Goal: Task Accomplishment & Management: Manage account settings

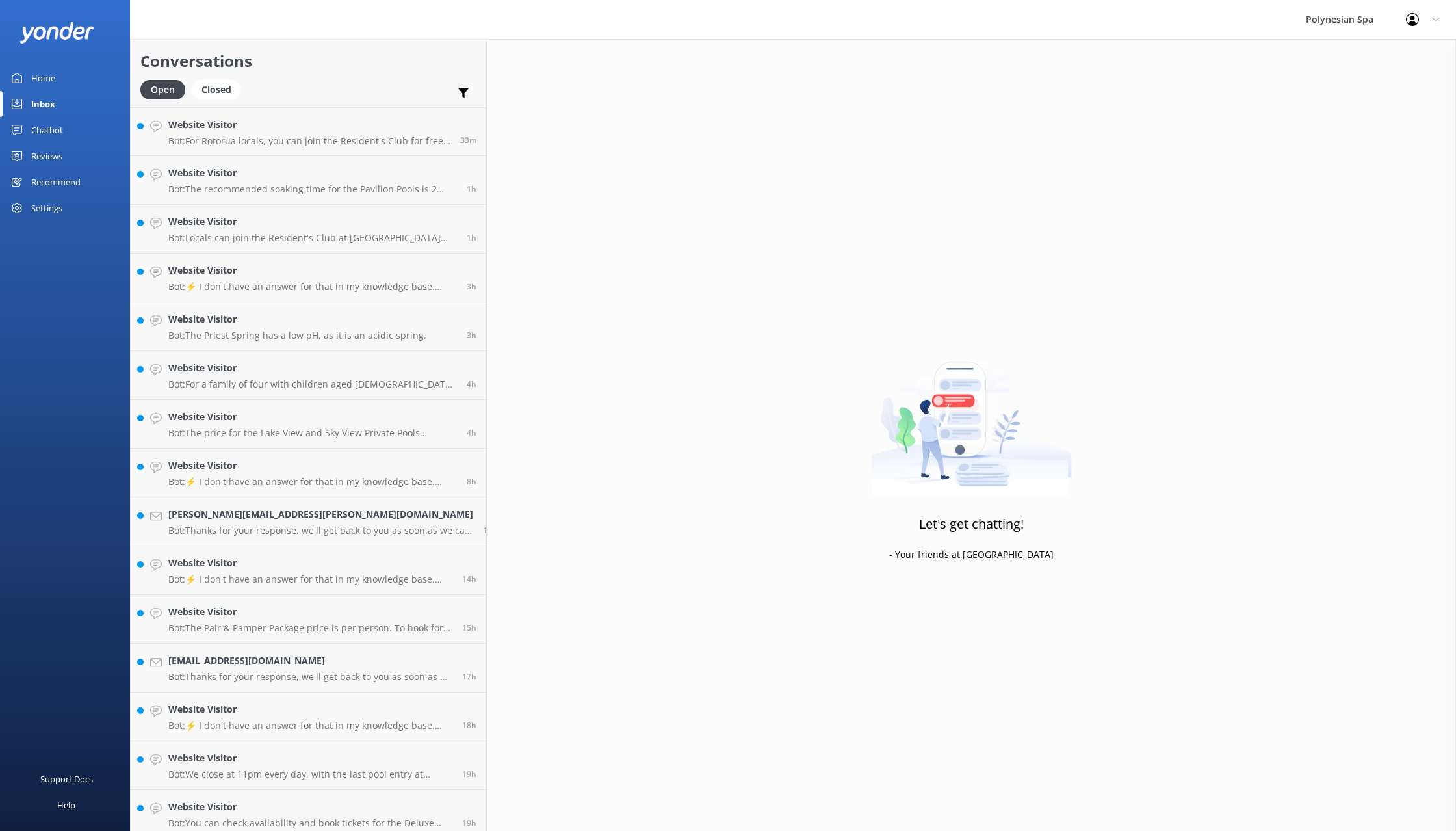
click at [64, 152] on link "Reviews" at bounding box center [65, 156] width 130 height 26
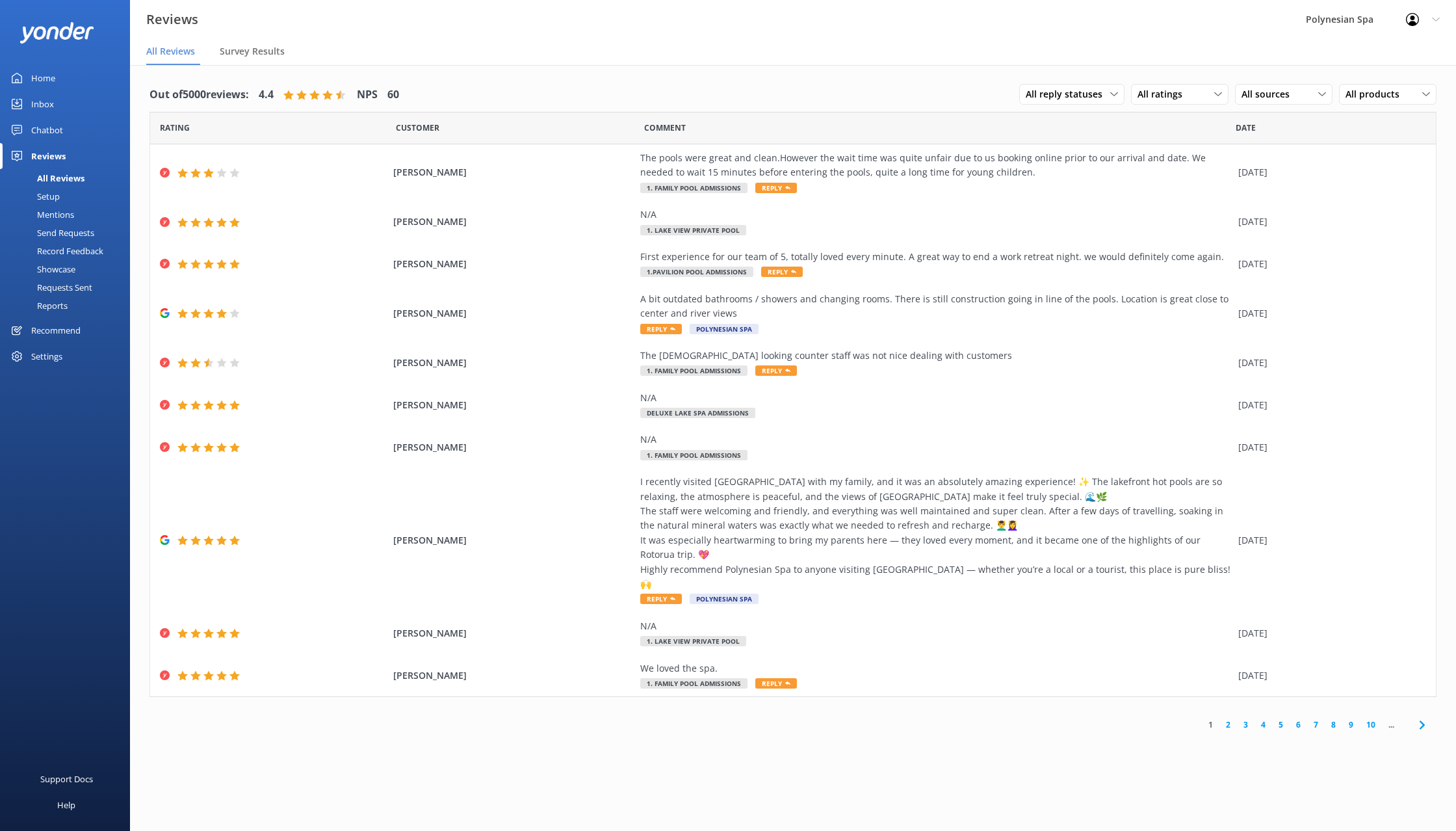
click at [65, 123] on link "Chatbot" at bounding box center [65, 130] width 130 height 26
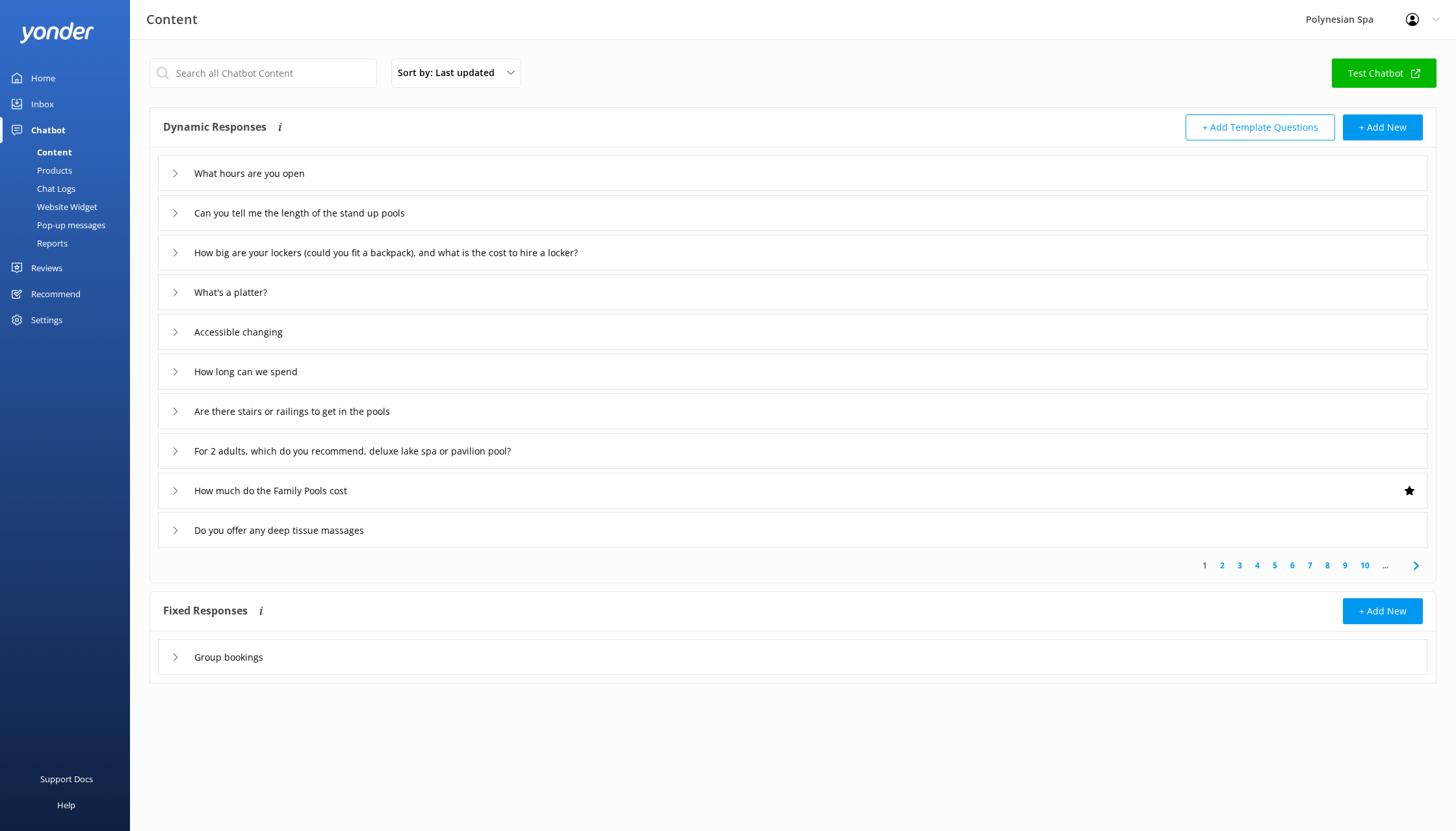
click at [70, 223] on div "Pop-up messages" at bounding box center [56, 225] width 98 height 18
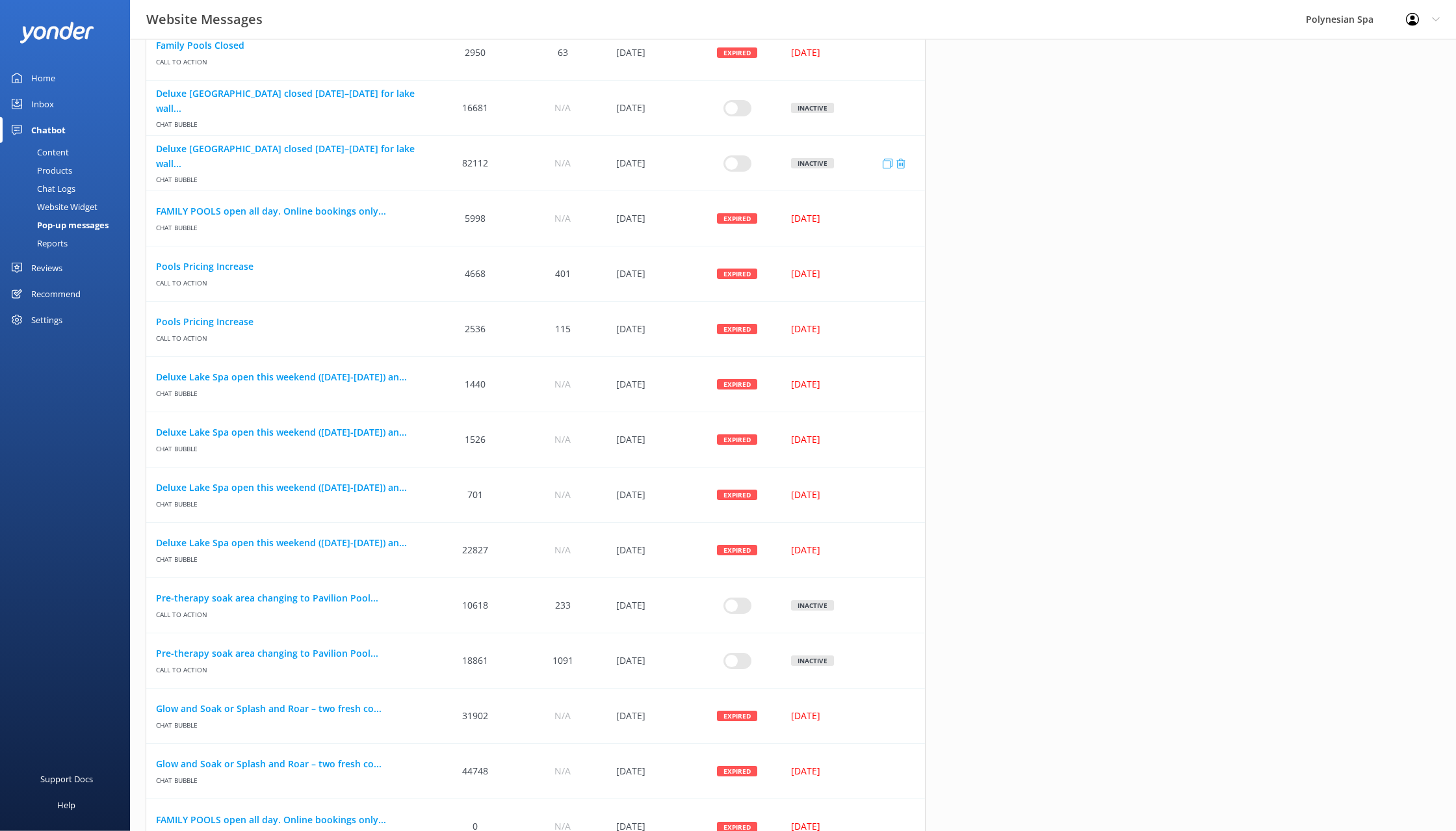
scroll to position [645, 0]
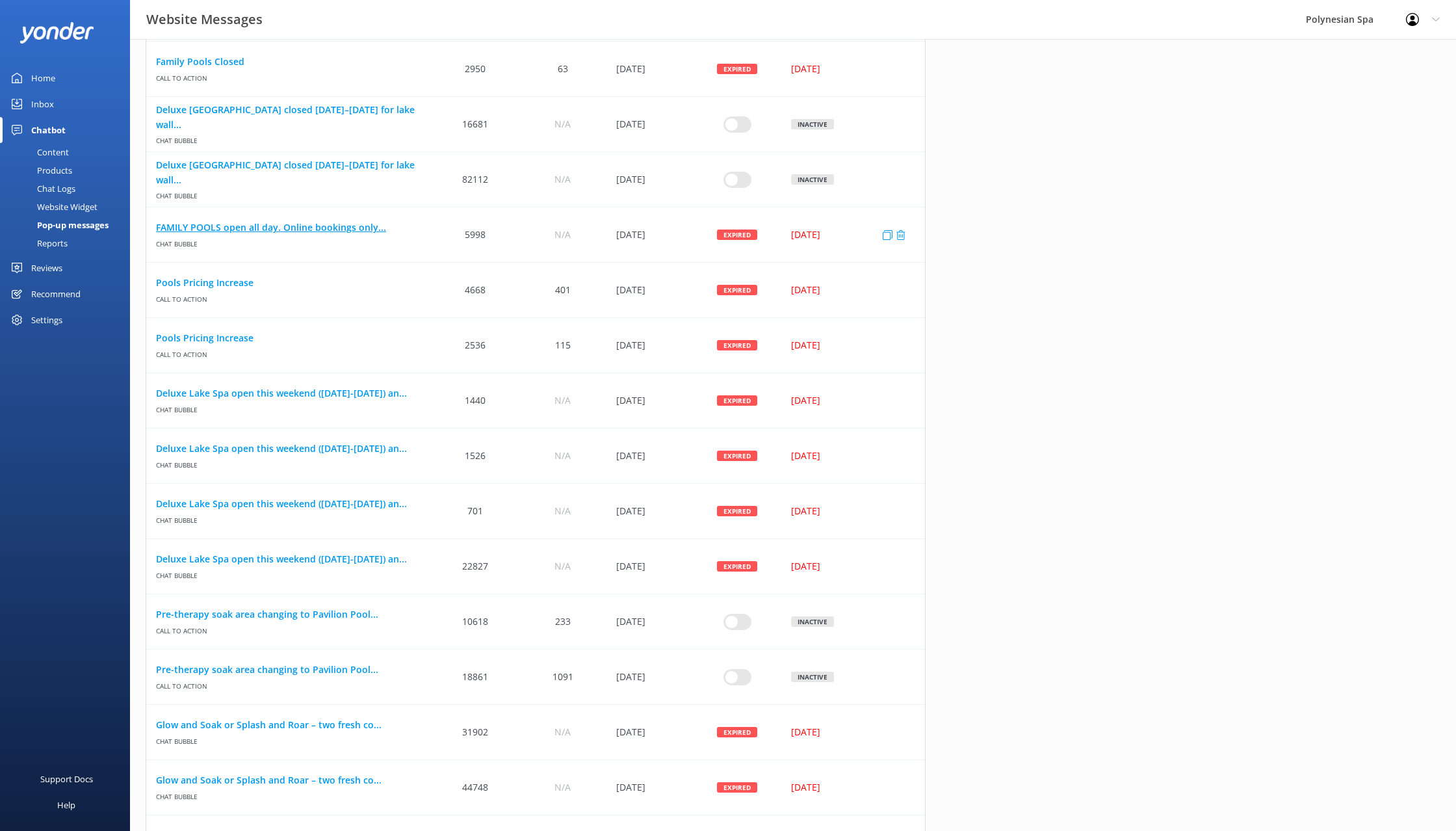
click at [324, 229] on link "FAMILY POOLS open all day. Online bookings only..." at bounding box center [289, 227] width 266 height 14
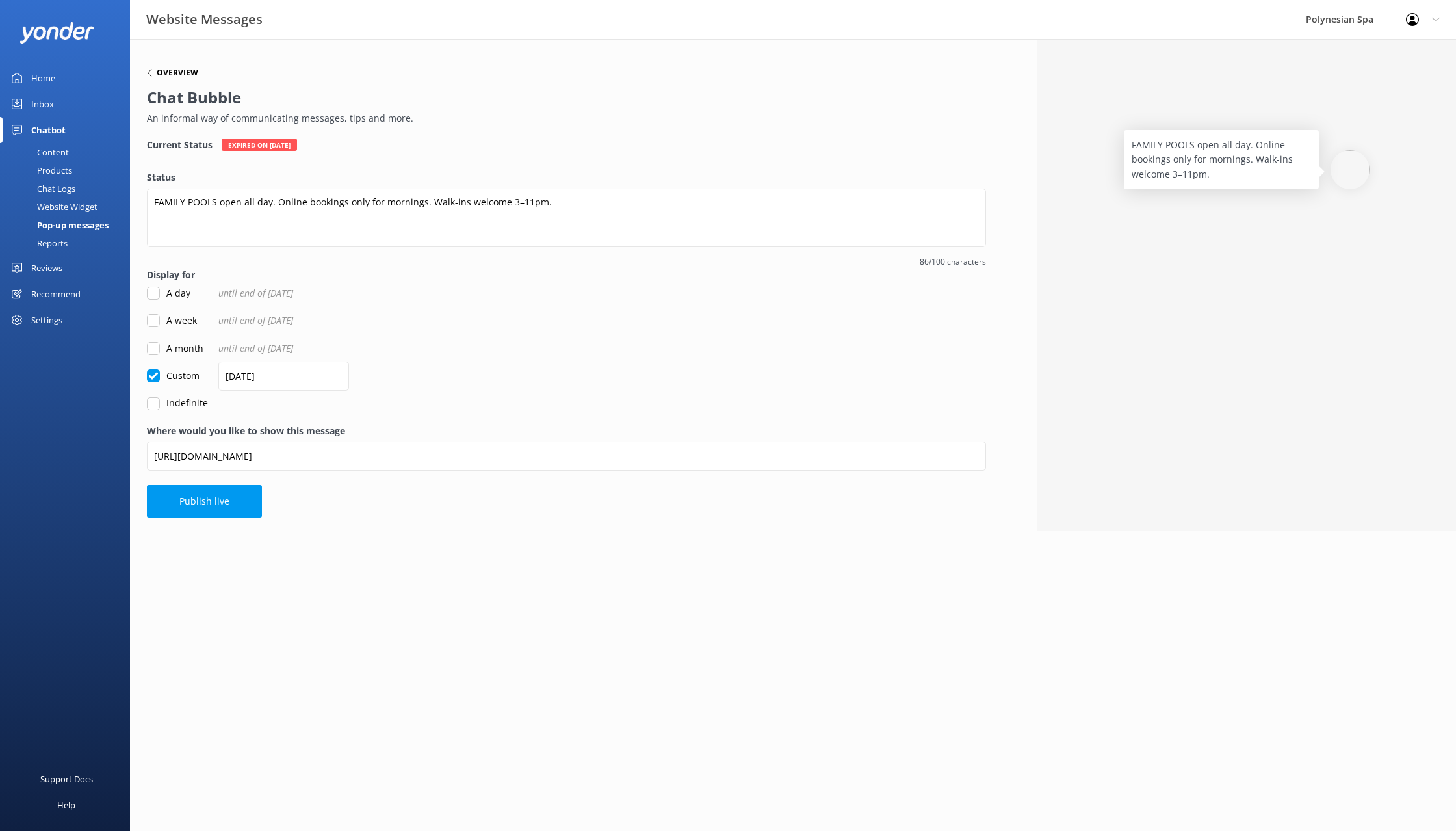
click at [158, 76] on h6 "Overview" at bounding box center [177, 72] width 42 height 7
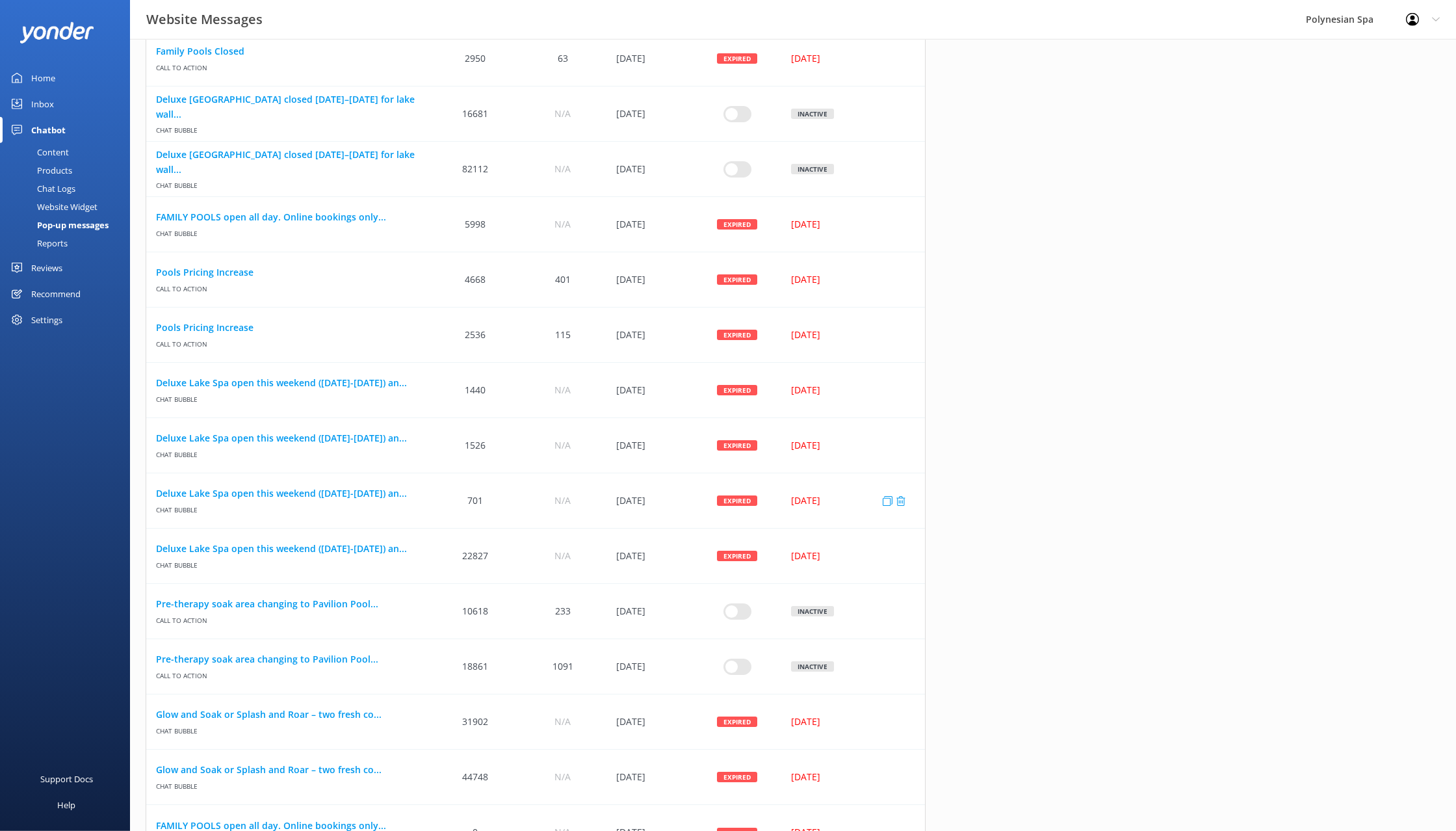
scroll to position [712, 0]
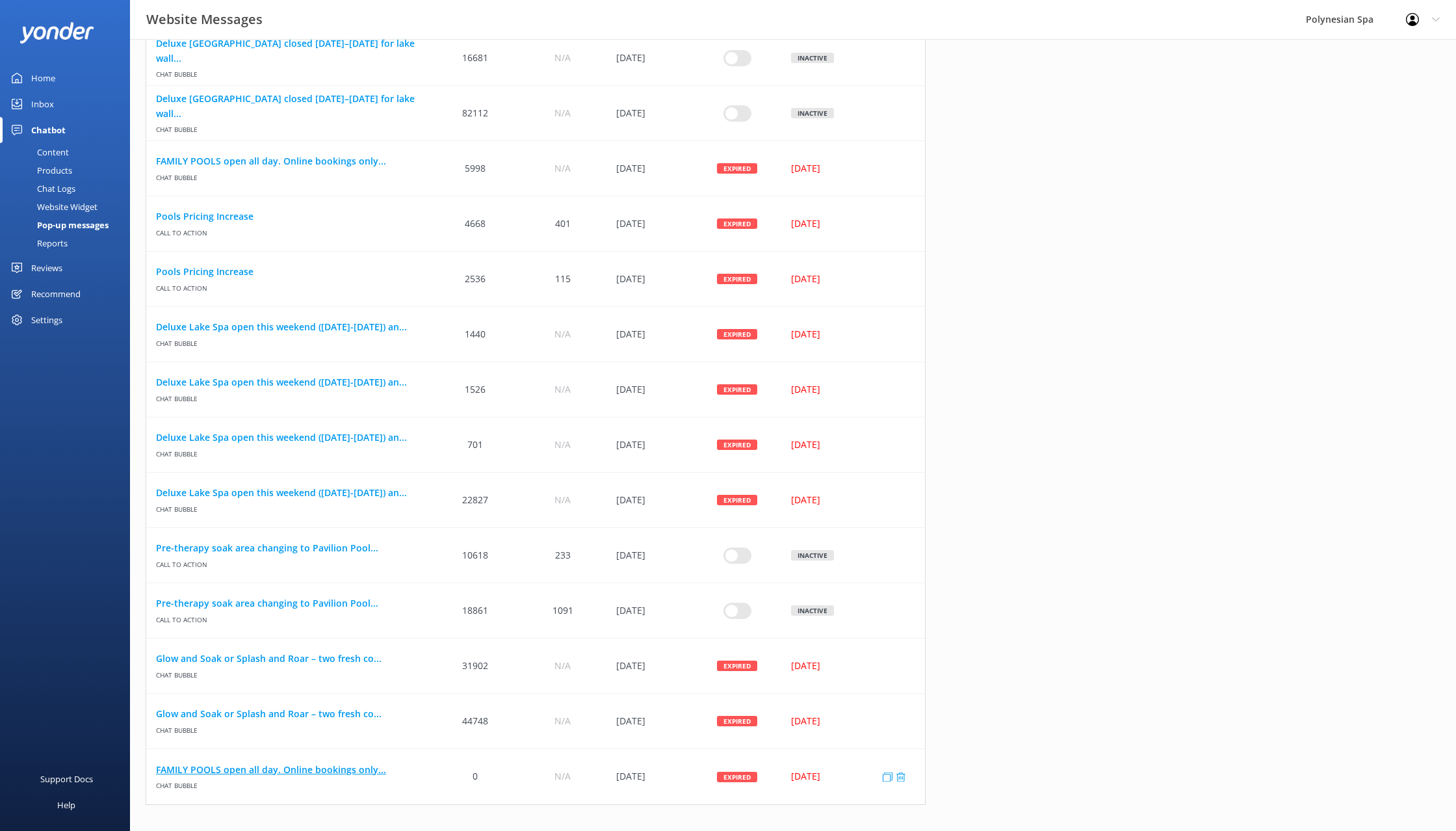
click at [300, 773] on link "FAMILY POOLS open all day. Online bookings only..." at bounding box center [289, 769] width 266 height 14
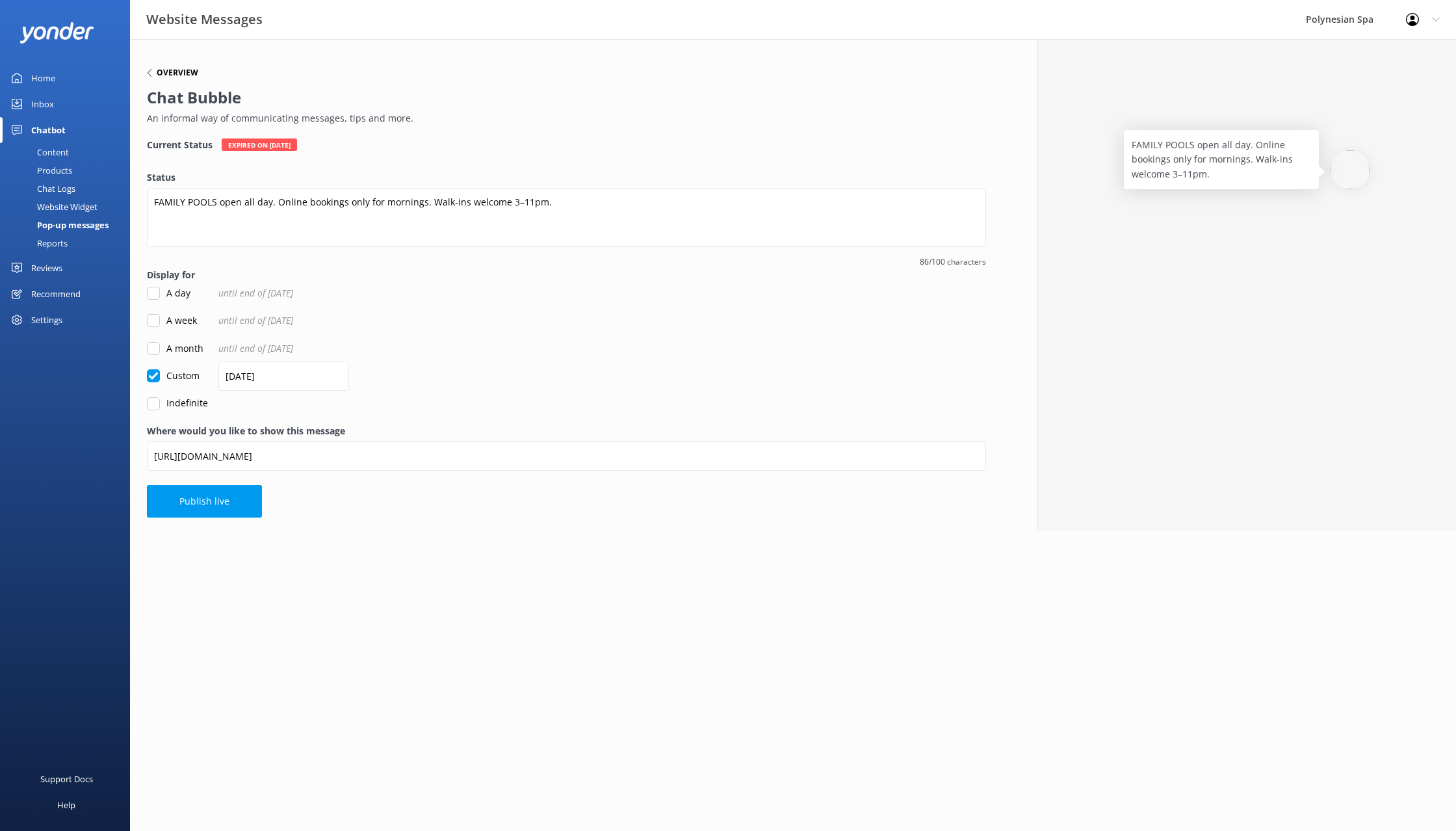
click at [158, 73] on h6 "Overview" at bounding box center [177, 72] width 42 height 7
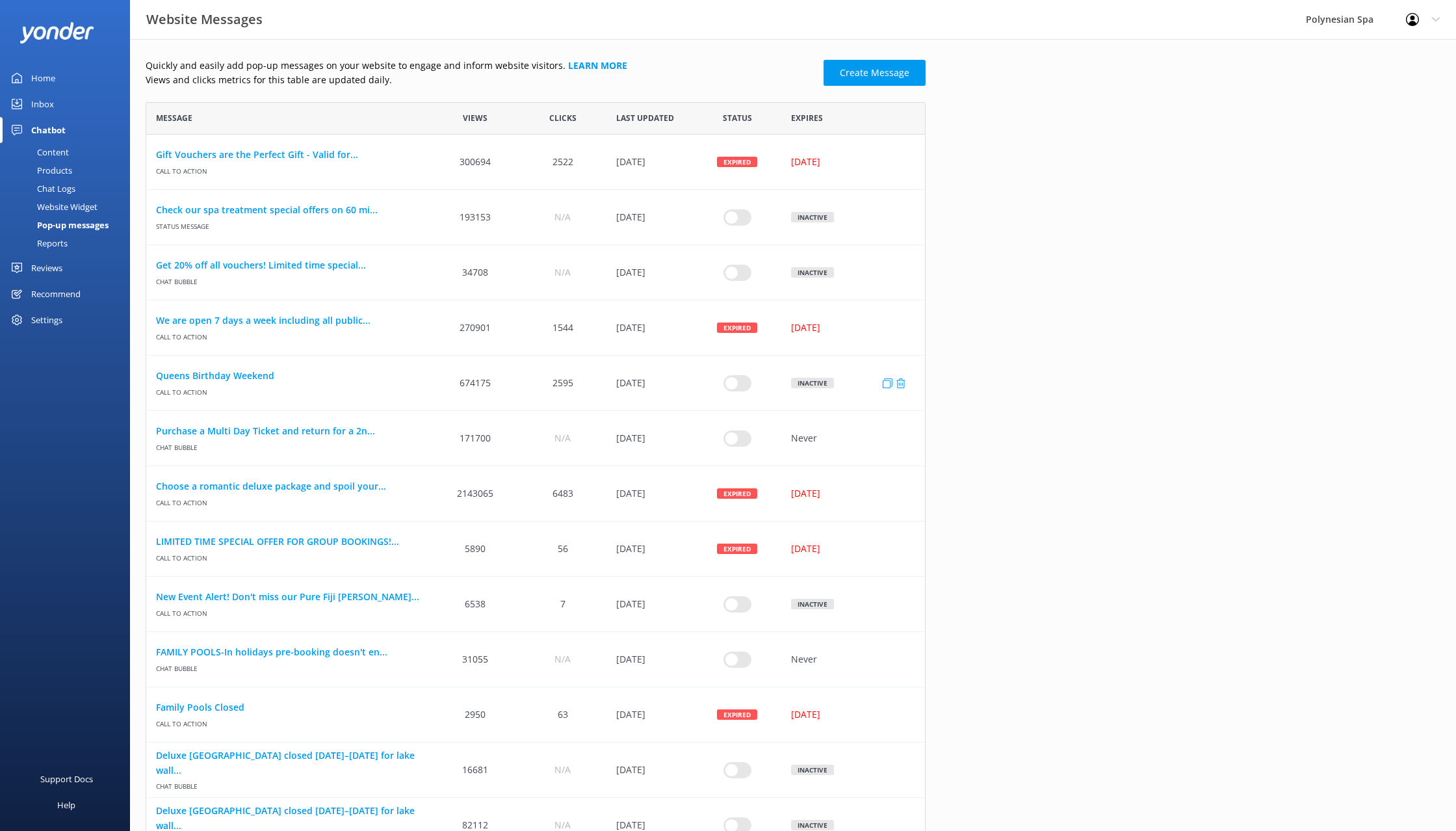
scroll to position [1414, 780]
click at [296, 658] on link "FAMILY POOLS-In holidays pre-booking doesn't en..." at bounding box center [289, 651] width 266 height 14
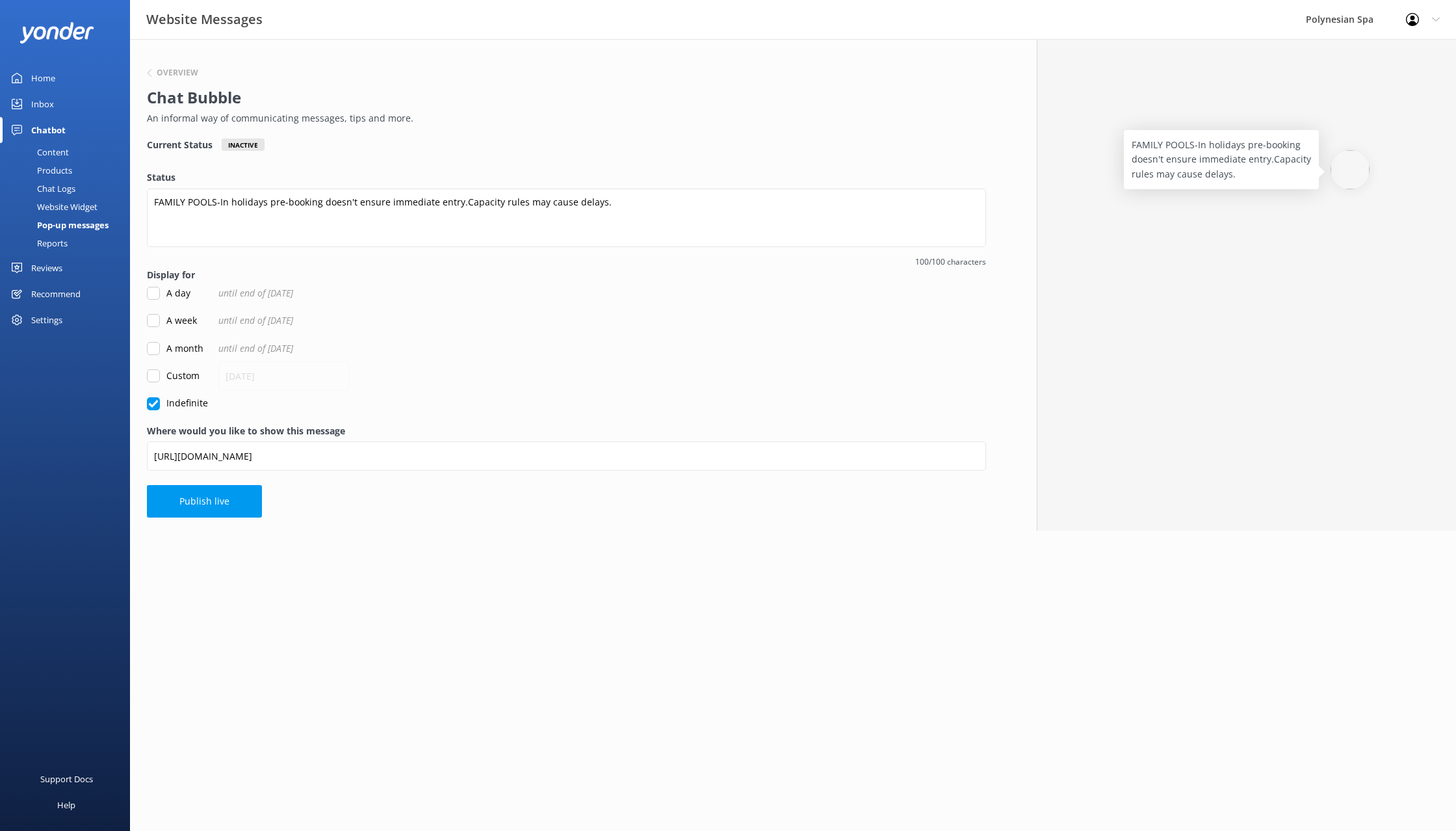
click at [157, 370] on input "Custom" at bounding box center [154, 376] width 13 height 13
checkbox input "true"
checkbox input "false"
click at [291, 374] on input "[DATE]" at bounding box center [283, 376] width 131 height 30
drag, startPoint x: 295, startPoint y: 375, endPoint x: 210, endPoint y: 371, distance: 85.1
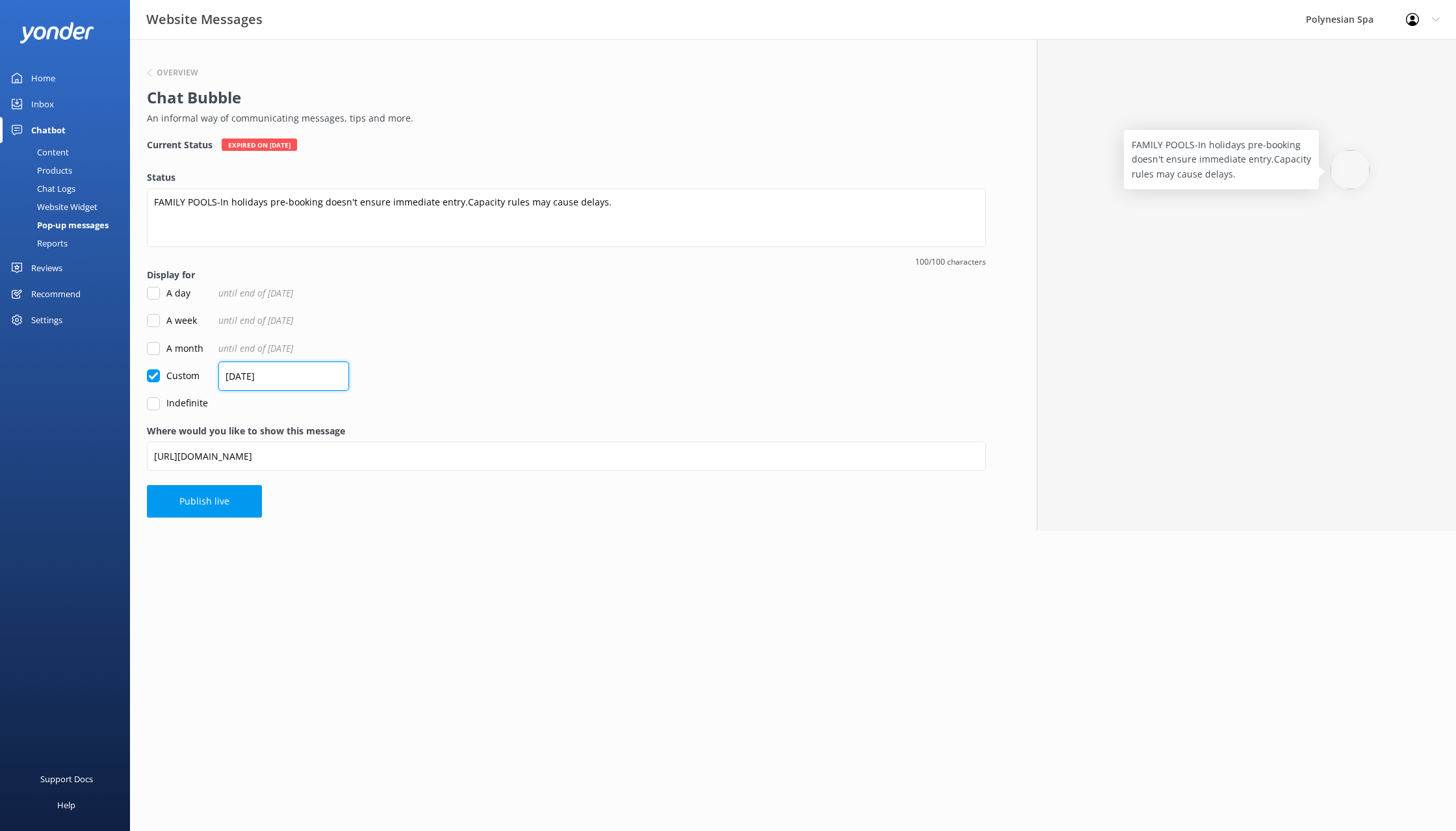
click at [218, 371] on input "[DATE]" at bounding box center [283, 376] width 131 height 30
type input "[DATE]"
click at [214, 494] on button "Publish live" at bounding box center [204, 501] width 115 height 33
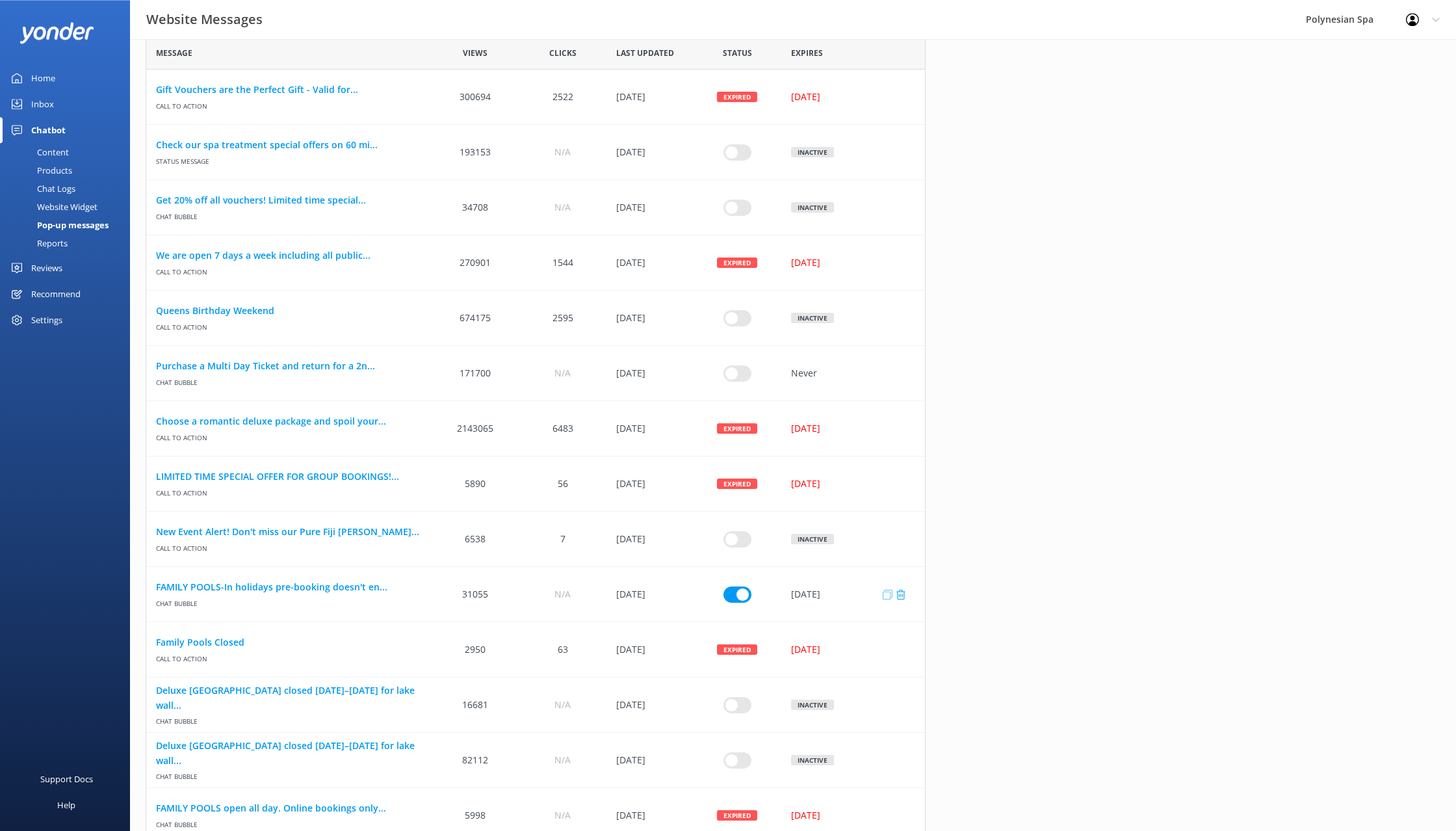
scroll to position [48, 0]
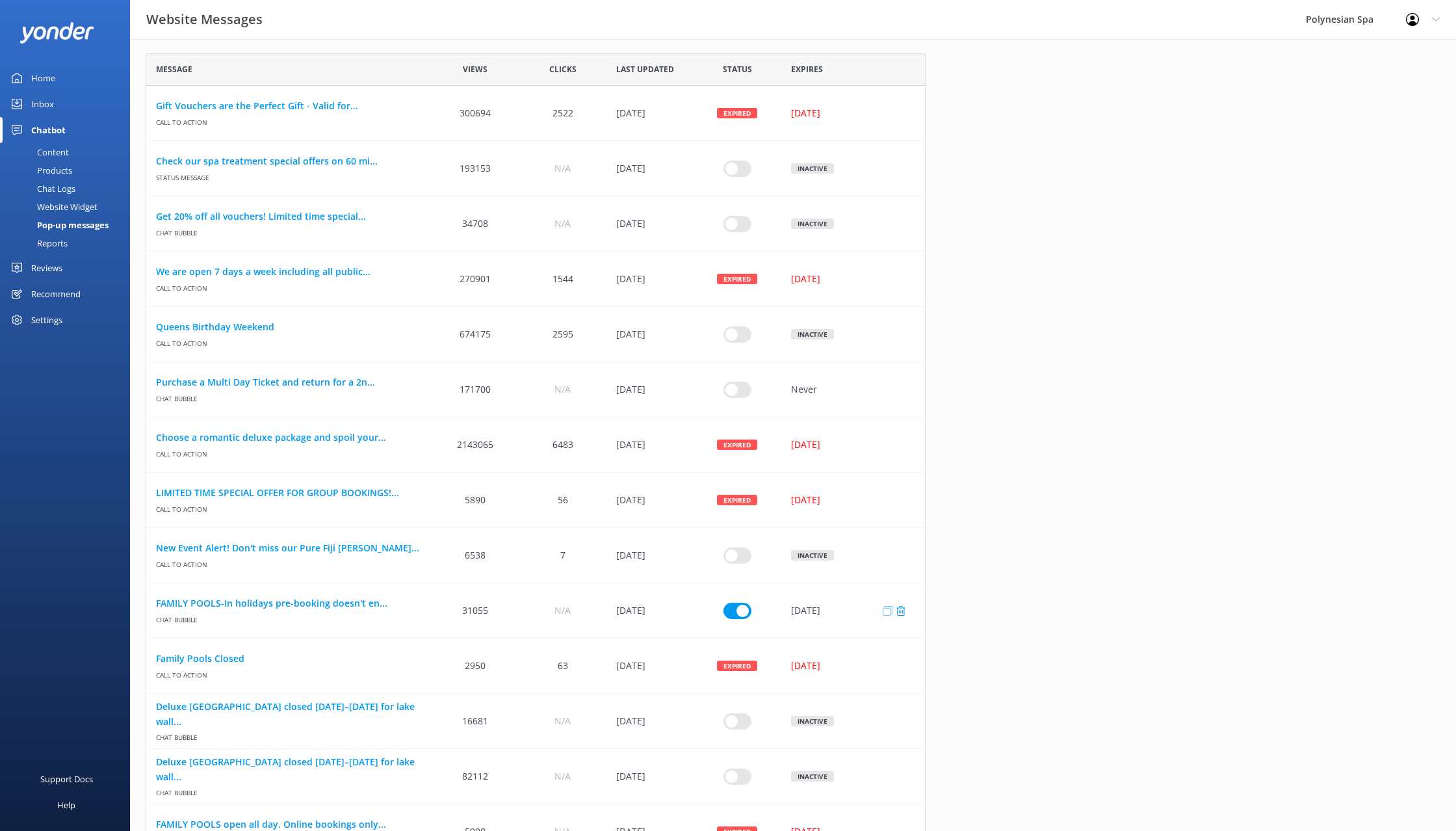
click at [889, 609] on icon "row" at bounding box center [888, 610] width 10 height 10
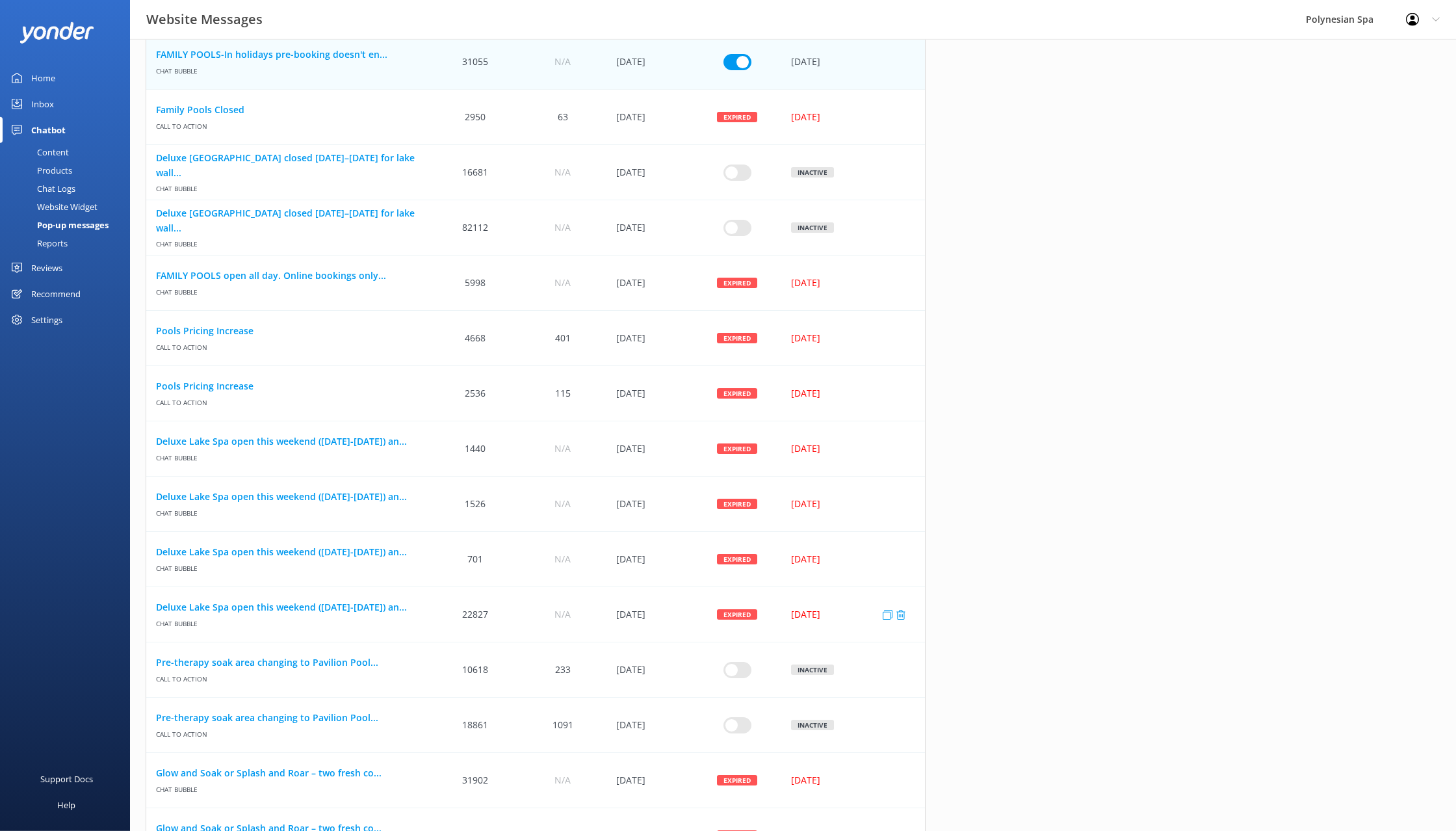
scroll to position [767, 0]
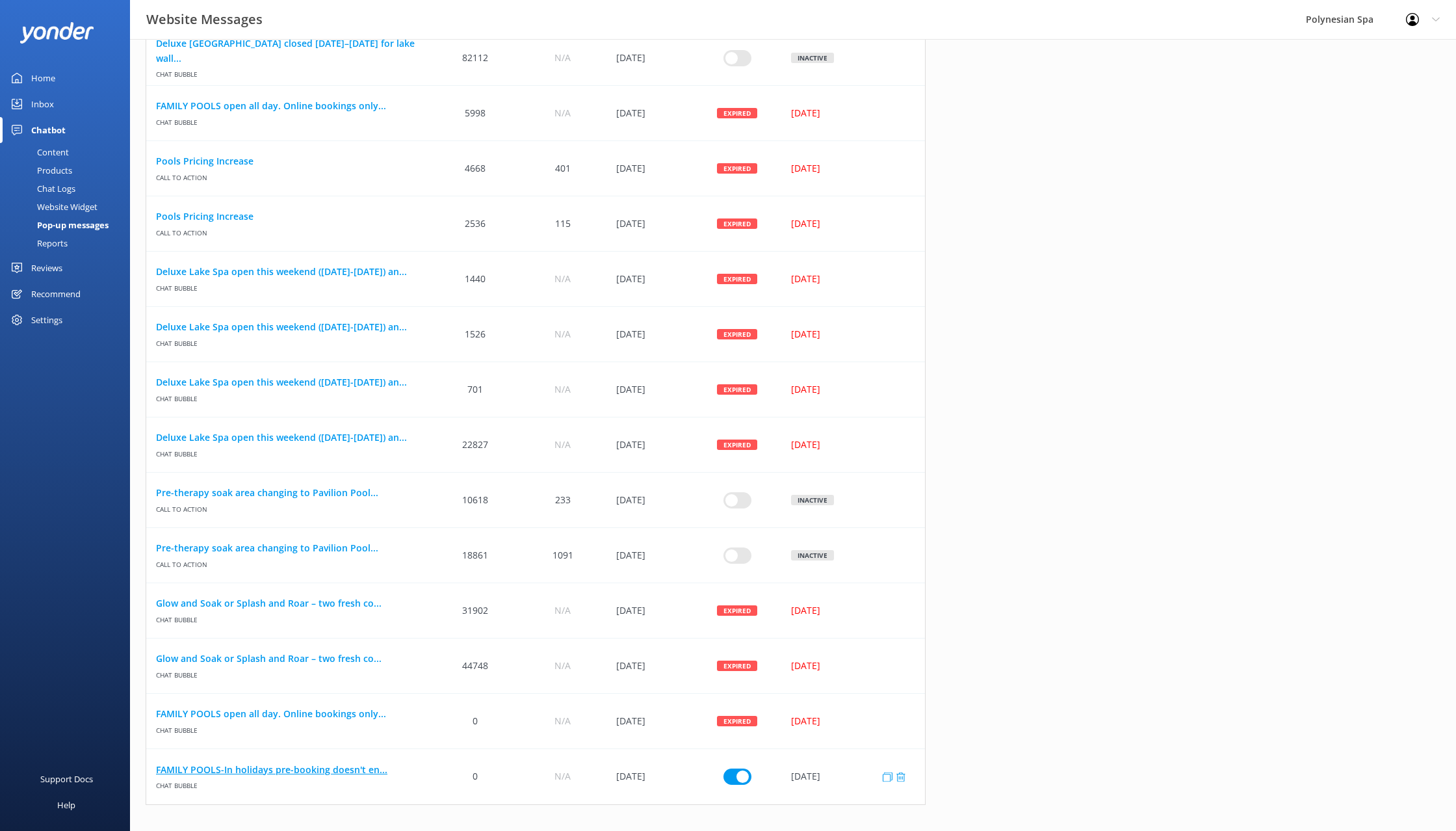
click at [293, 772] on link "FAMILY POOLS-In holidays pre-booking doesn't en..." at bounding box center [289, 769] width 266 height 14
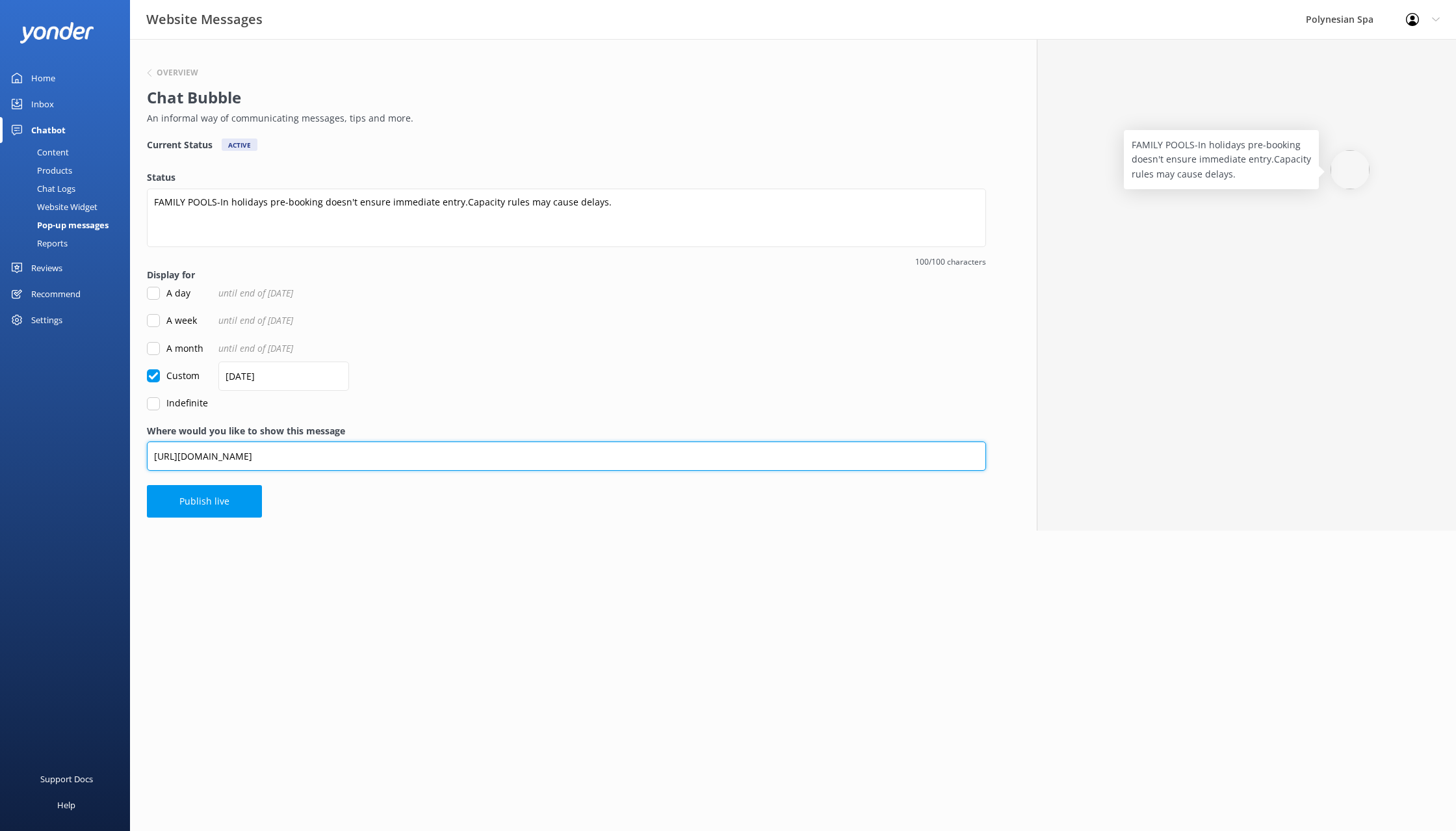
drag, startPoint x: 425, startPoint y: 453, endPoint x: 2, endPoint y: 444, distance: 423.1
click at [147, 444] on input "[URL][DOMAIN_NAME]" at bounding box center [567, 456] width 839 height 30
paste input "public-pool-booking"
type input "[URL][DOMAIN_NAME]"
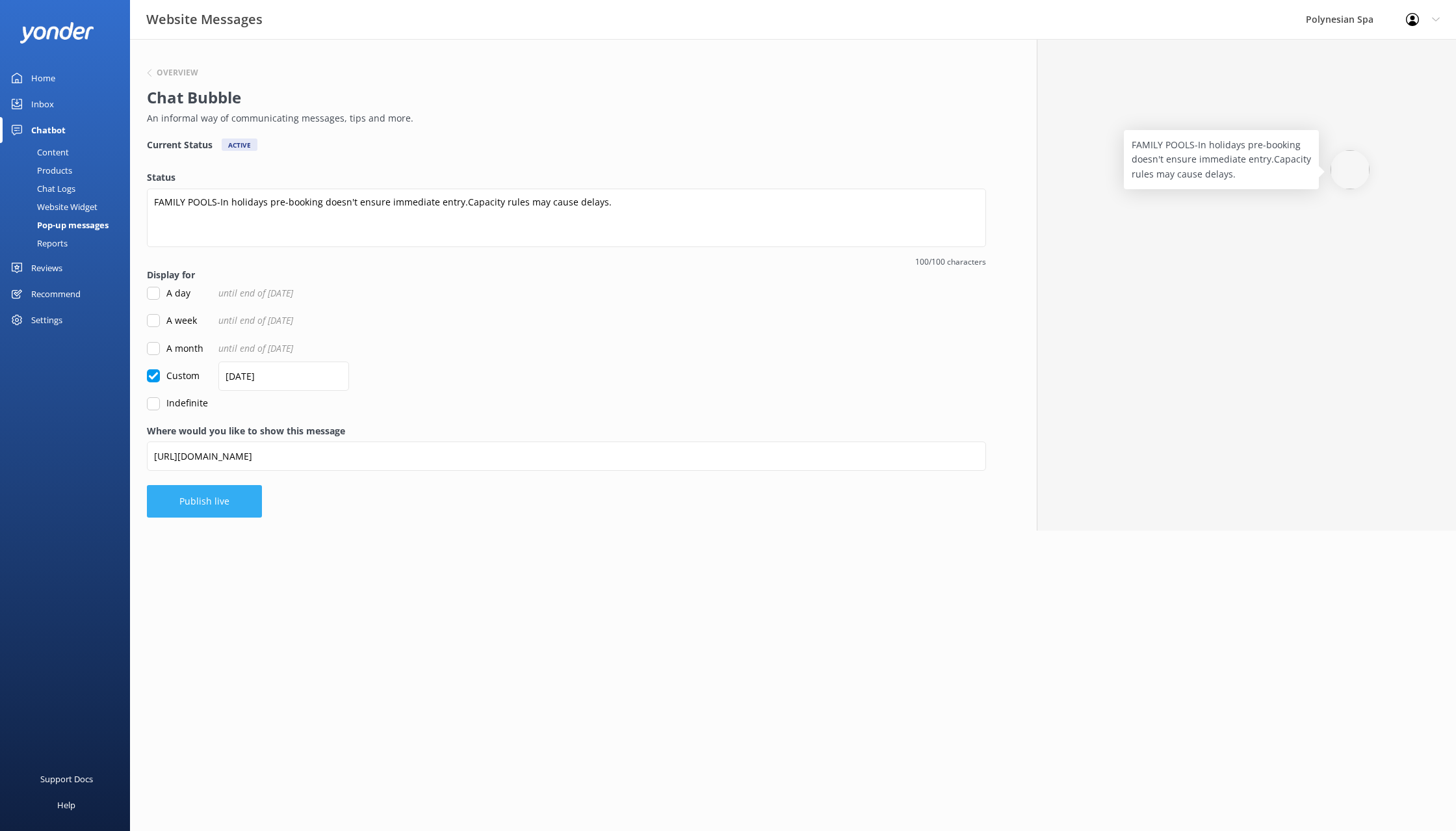
click at [205, 504] on button "Publish live" at bounding box center [204, 501] width 115 height 33
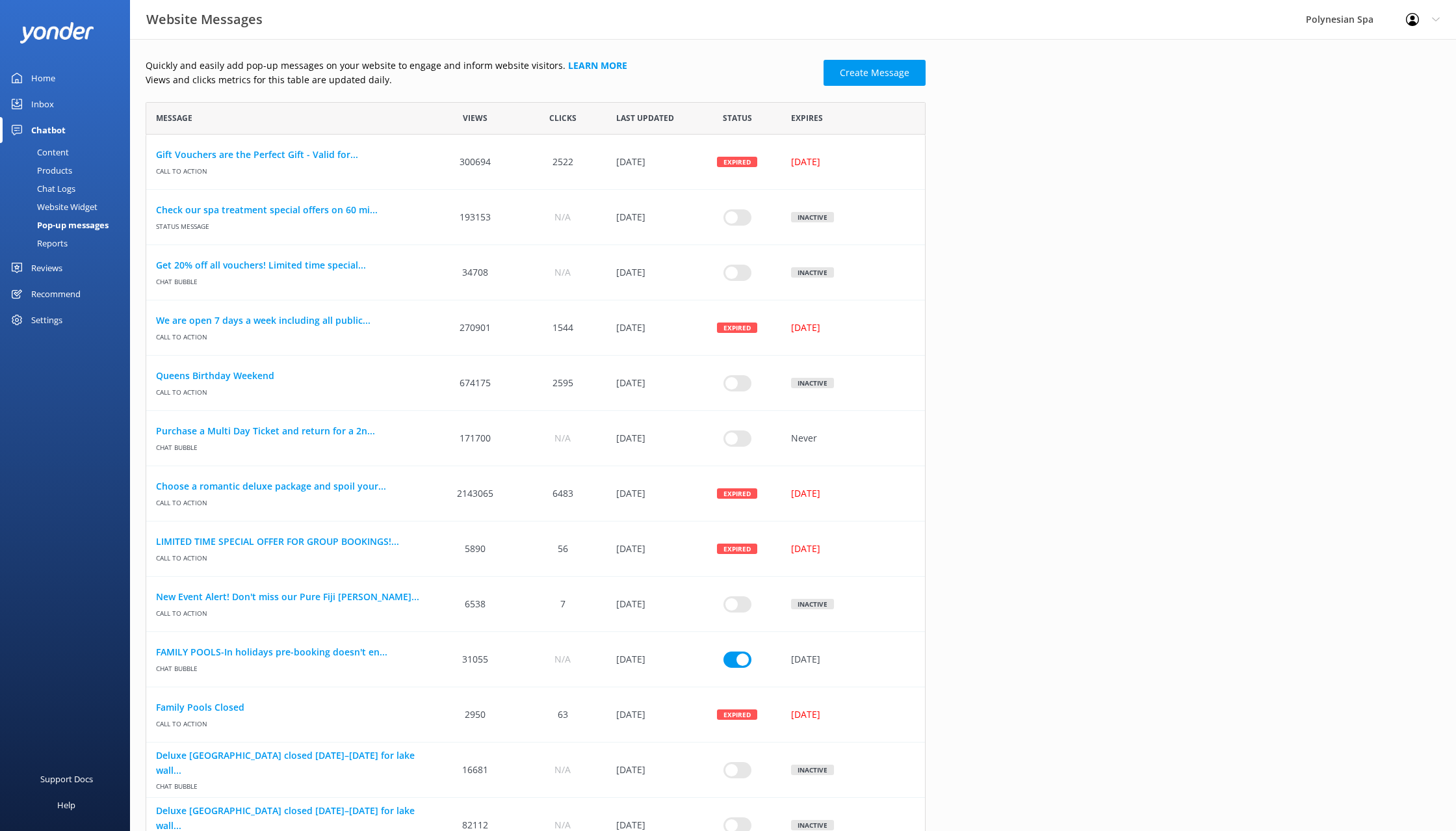
scroll to position [1, 1]
